Goal: Task Accomplishment & Management: Use online tool/utility

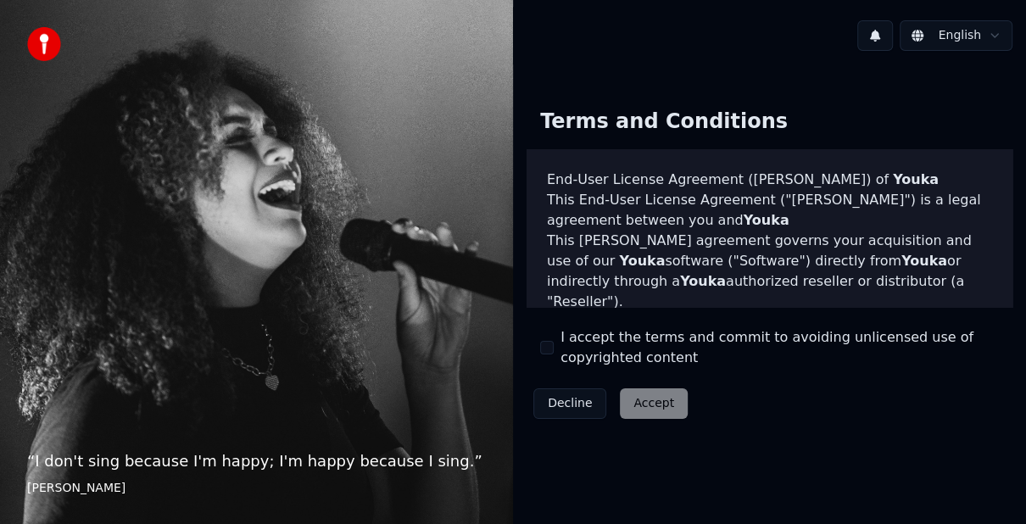
click at [652, 404] on div "Decline Accept" at bounding box center [611, 404] width 168 height 44
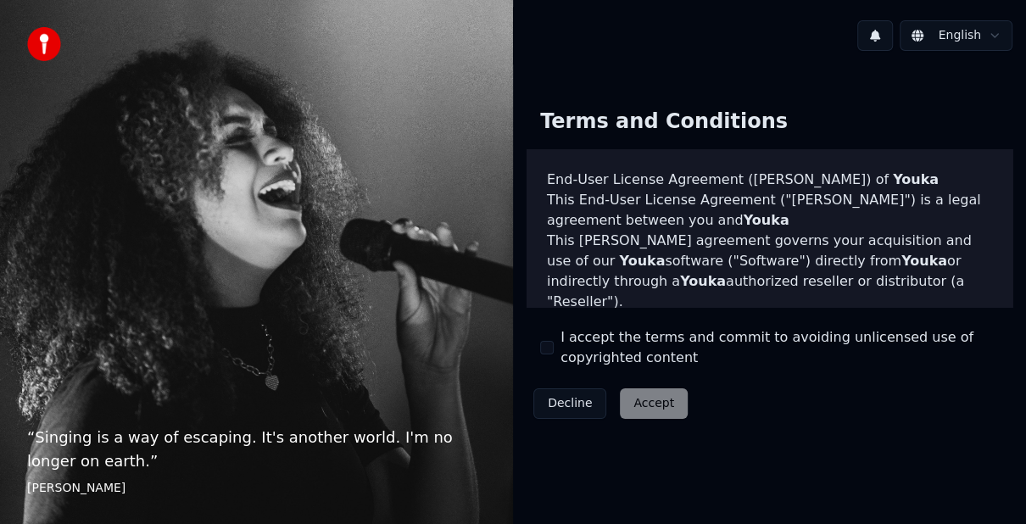
click at [546, 346] on button "I accept the terms and commit to avoiding unlicensed use of copyrighted content" at bounding box center [547, 348] width 14 height 14
click at [653, 401] on button "Accept" at bounding box center [654, 403] width 68 height 31
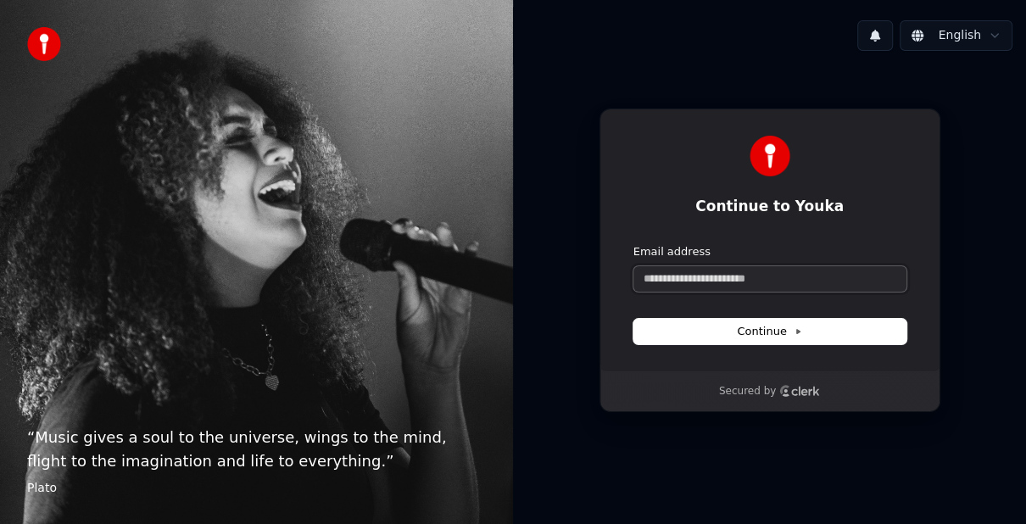
click at [764, 281] on input "Email address" at bounding box center [769, 278] width 273 height 25
type input "*"
click at [776, 335] on span "Continue" at bounding box center [769, 331] width 64 height 15
type input "**********"
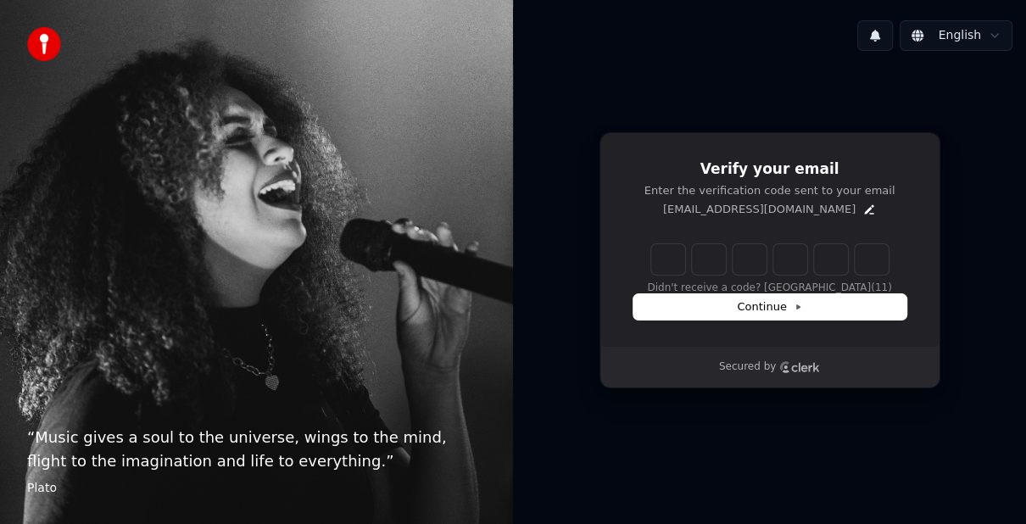
click at [672, 255] on input "Enter verification code" at bounding box center [769, 259] width 237 height 31
type input "******"
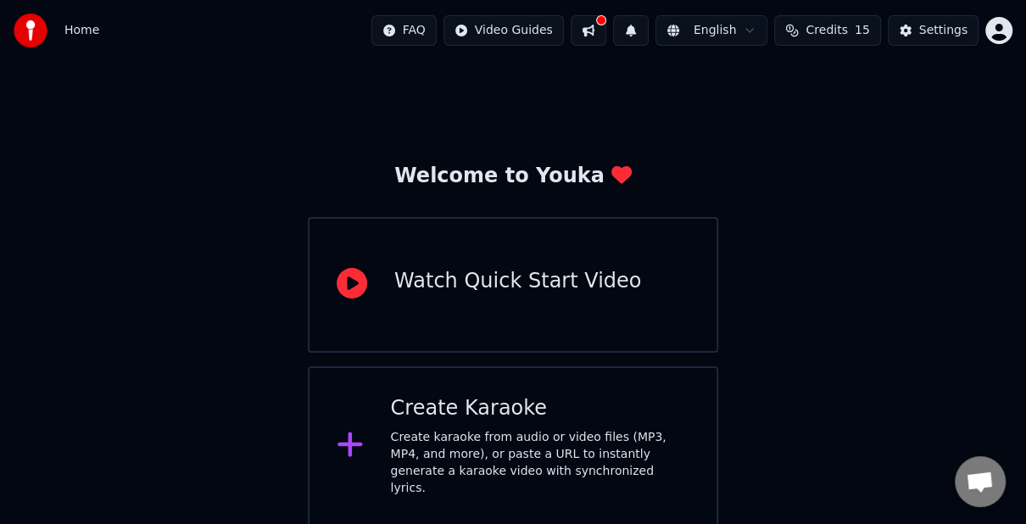
click at [512, 272] on div "Watch Quick Start Video" at bounding box center [517, 281] width 247 height 27
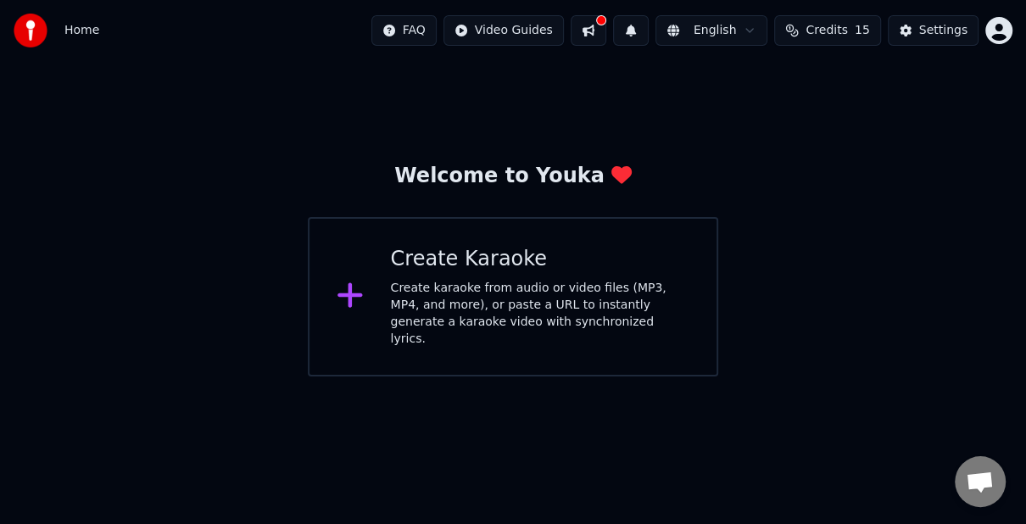
click at [471, 287] on div "Create karaoke from audio or video files (MP3, MP4, and more), or paste a URL t…" at bounding box center [540, 314] width 299 height 68
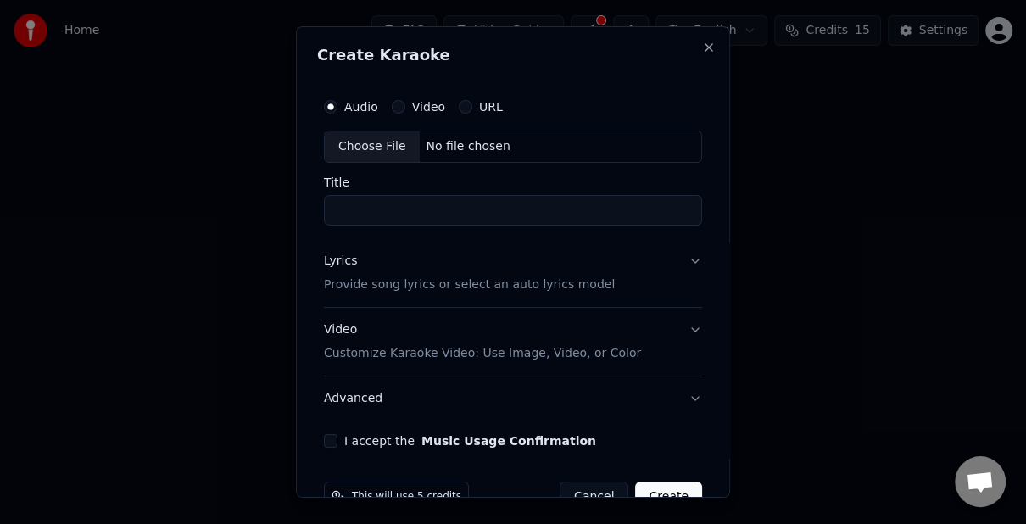
click at [678, 257] on button "Lyrics Provide song lyrics or select an auto lyrics model" at bounding box center [513, 273] width 378 height 68
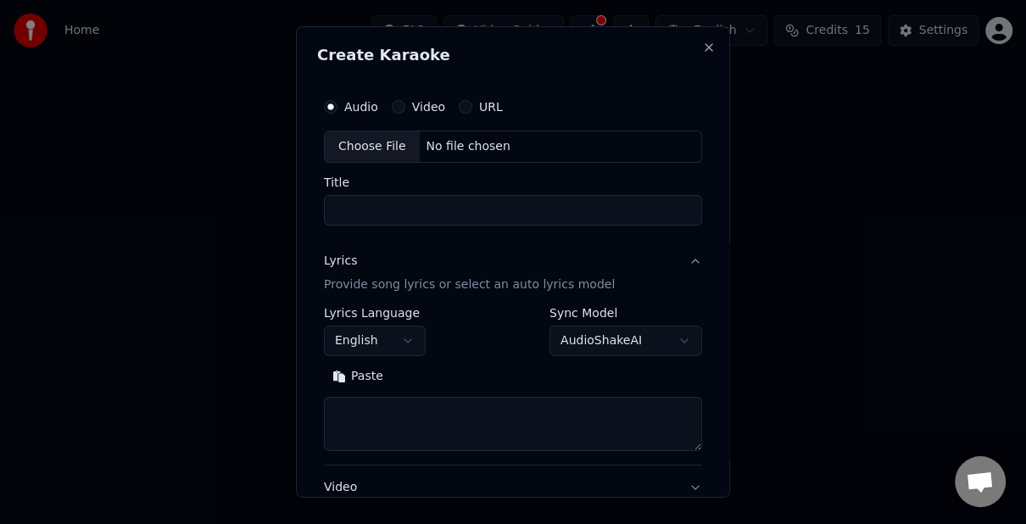
click at [378, 209] on input "Title" at bounding box center [513, 210] width 378 height 31
type input "*****"
click at [324, 363] on button "Paste" at bounding box center [358, 376] width 68 height 27
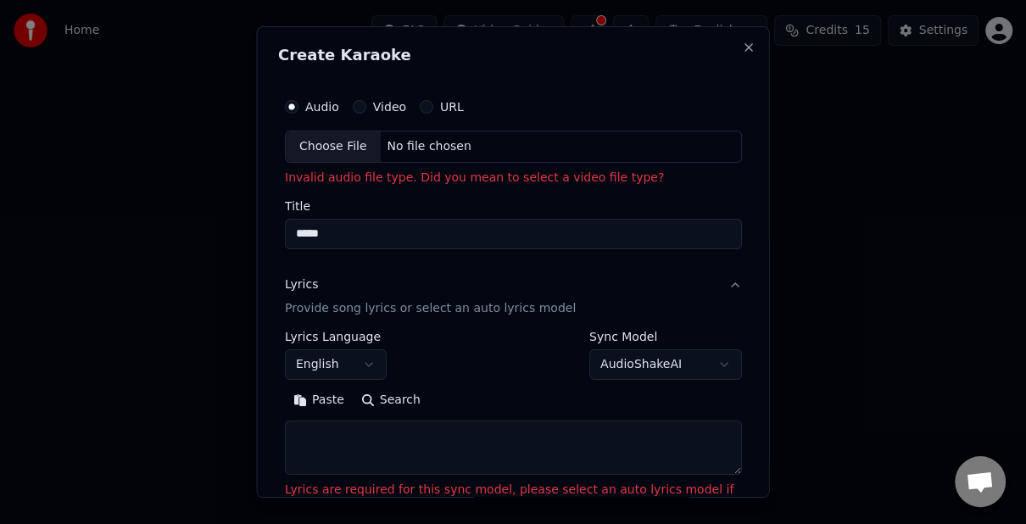
click at [471, 141] on div "Choose File No file chosen" at bounding box center [513, 147] width 457 height 32
click at [742, 45] on button "Close" at bounding box center [749, 48] width 14 height 14
select select
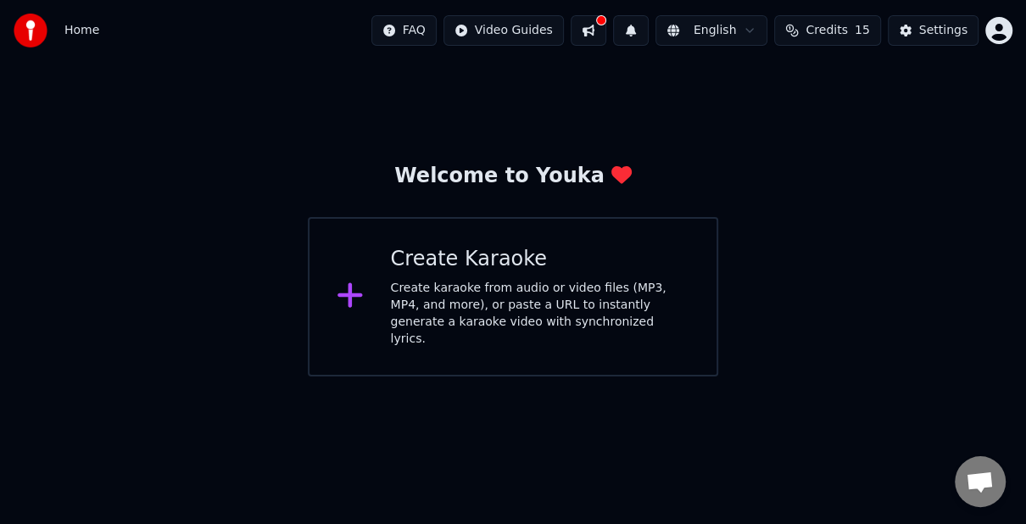
click at [86, 28] on span "Home" at bounding box center [81, 30] width 35 height 17
click at [536, 26] on html "Home FAQ Video Guides English Credits 15 Settings Welcome to Youka Create Karao…" at bounding box center [513, 188] width 1026 height 376
click at [522, 69] on div "Quick Start Guide" at bounding box center [530, 66] width 119 height 27
